Goal: Task Accomplishment & Management: Manage account settings

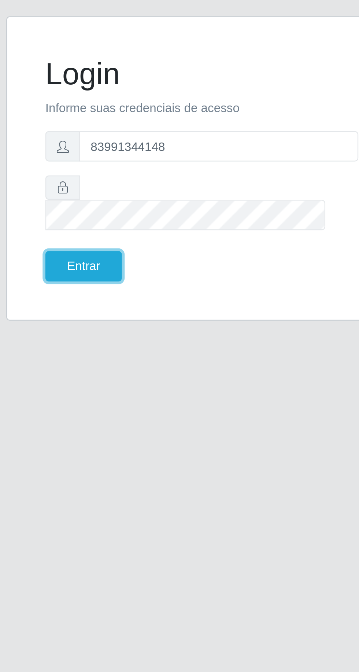
click at [132, 379] on button "Entrar" at bounding box center [130, 373] width 32 height 13
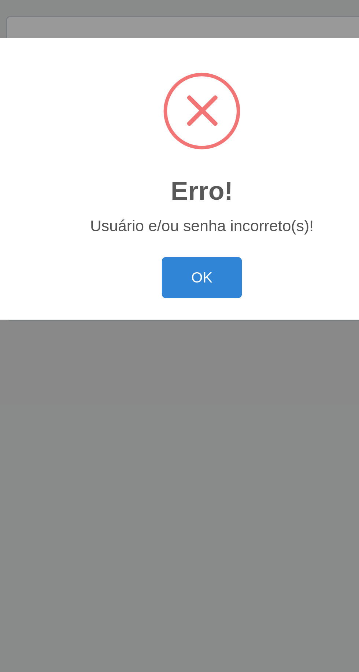
click at [186, 380] on button "OK" at bounding box center [180, 377] width 34 height 17
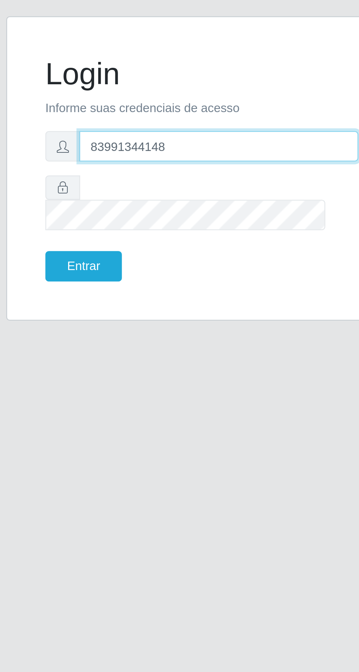
click at [190, 329] on input "83991344148" at bounding box center [187, 322] width 118 height 13
type input "8"
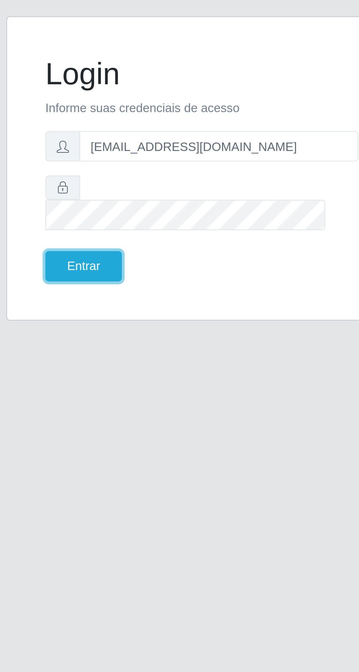
click at [135, 379] on button "Entrar" at bounding box center [130, 373] width 32 height 13
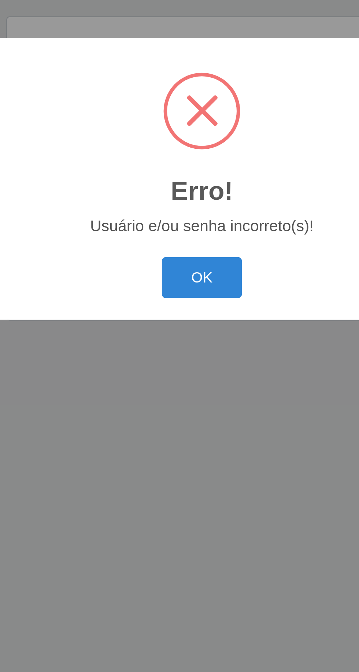
click at [192, 377] on button "OK" at bounding box center [180, 377] width 34 height 17
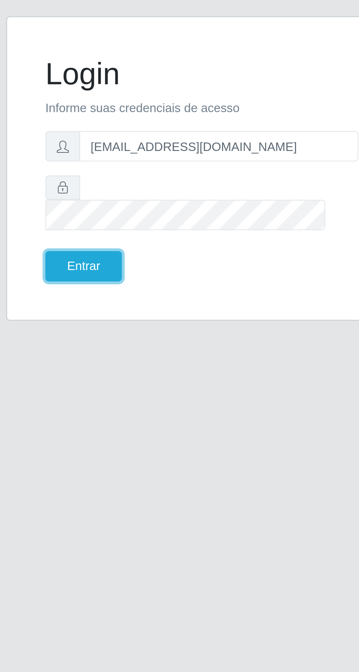
click at [125, 379] on button "Entrar" at bounding box center [130, 373] width 32 height 13
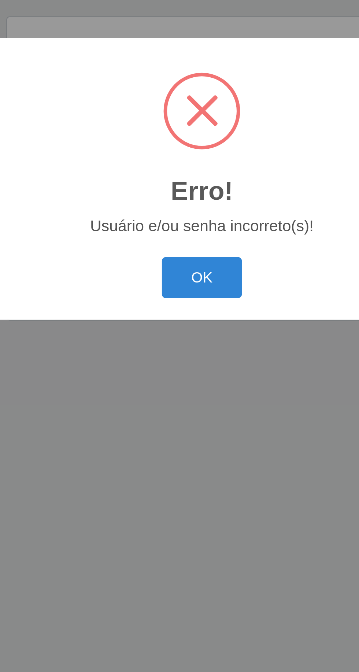
click at [173, 382] on button "OK" at bounding box center [180, 377] width 34 height 17
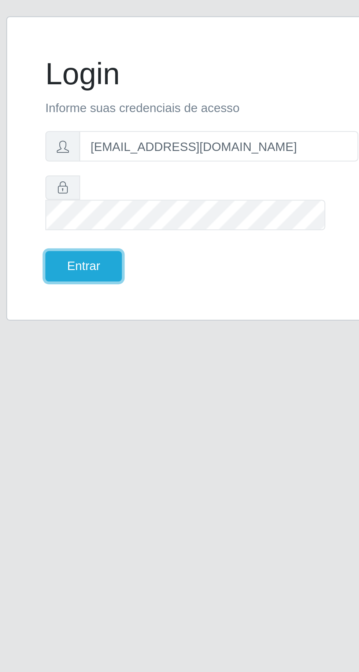
click at [121, 379] on button "Entrar" at bounding box center [130, 373] width 32 height 13
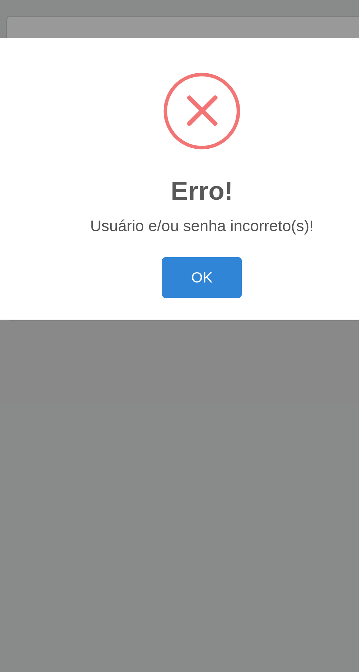
click at [167, 375] on button "OK" at bounding box center [180, 377] width 34 height 17
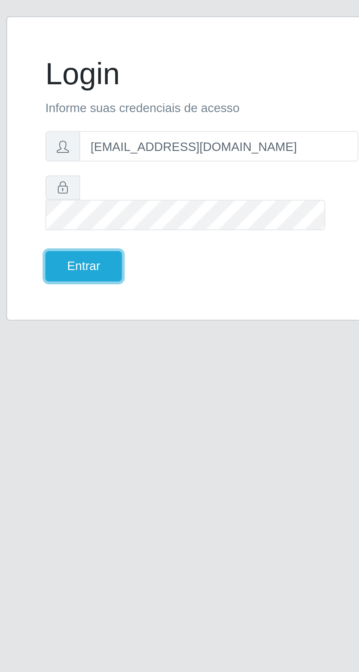
click at [127, 379] on button "Entrar" at bounding box center [130, 373] width 32 height 13
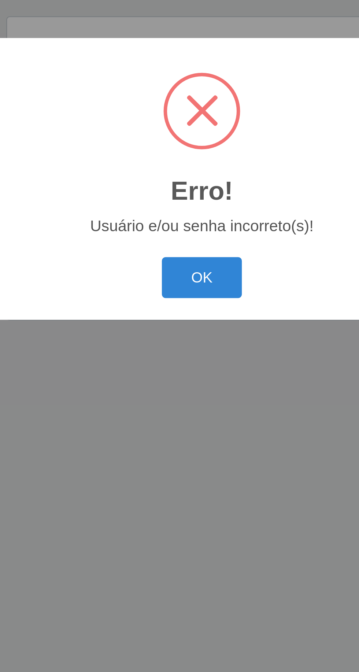
click at [166, 377] on button "OK" at bounding box center [180, 377] width 34 height 17
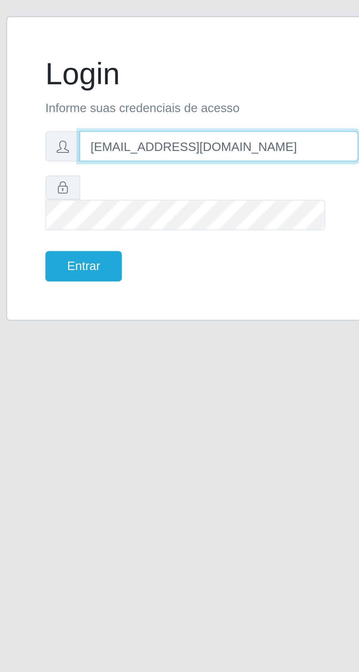
click at [212, 329] on input "[EMAIL_ADDRESS][DOMAIN_NAME]" at bounding box center [187, 322] width 118 height 13
type input "g"
type input "D"
type input "[EMAIL_ADDRESS][DOMAIN_NAME]"
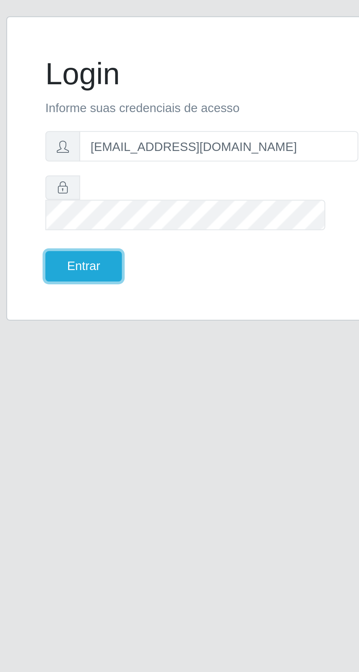
click at [119, 379] on button "Entrar" at bounding box center [130, 373] width 32 height 13
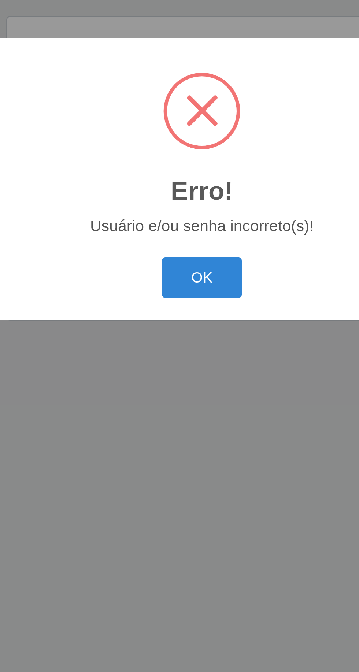
click at [172, 381] on button "OK" at bounding box center [180, 377] width 34 height 17
